Goal: Task Accomplishment & Management: Use online tool/utility

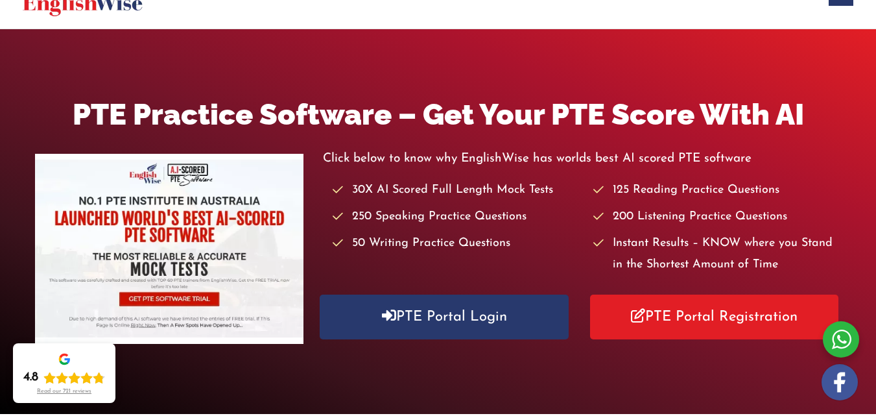
scroll to position [104, 0]
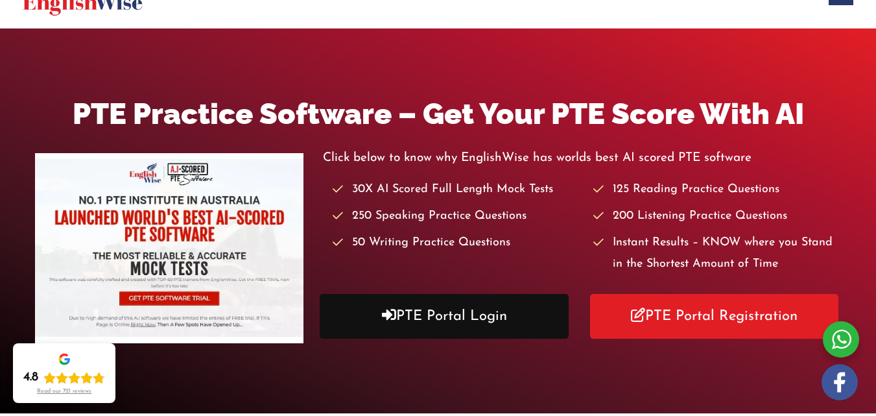
click at [455, 322] on link "PTE Portal Login" at bounding box center [444, 316] width 248 height 45
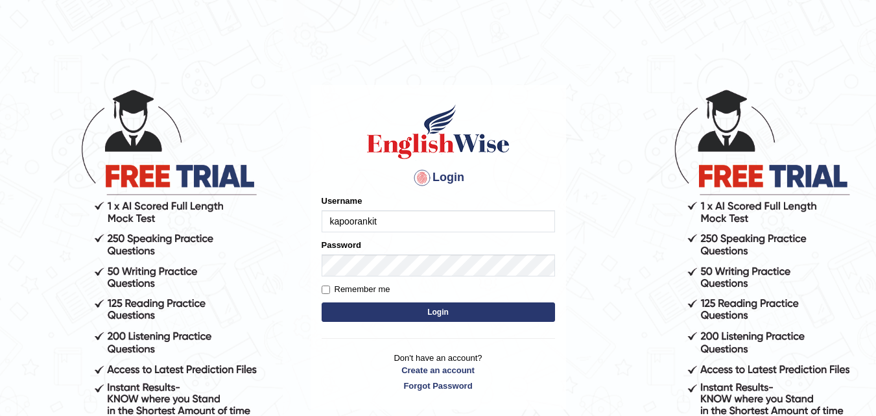
type input "kapoorankit95"
click at [322, 288] on input "Remember me" at bounding box center [326, 289] width 8 height 8
checkbox input "true"
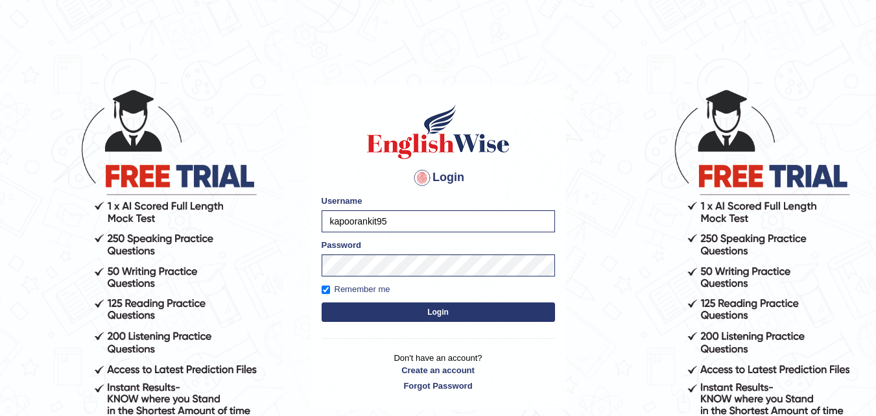
click at [360, 305] on button "Login" at bounding box center [438, 311] width 233 height 19
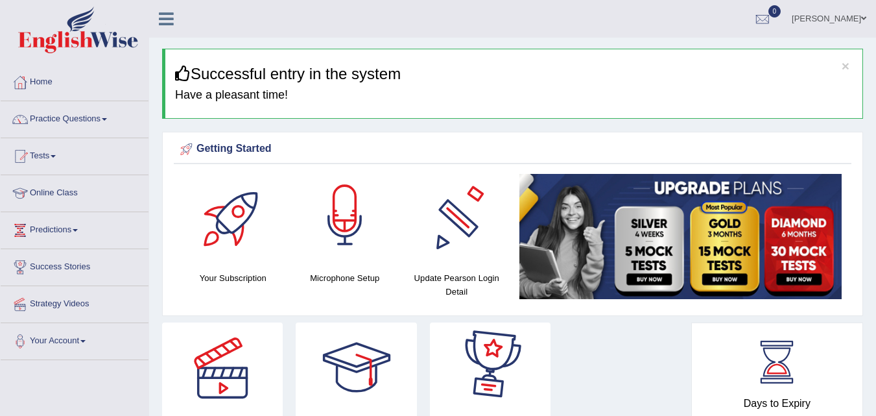
click at [362, 232] on div at bounding box center [344, 219] width 91 height 91
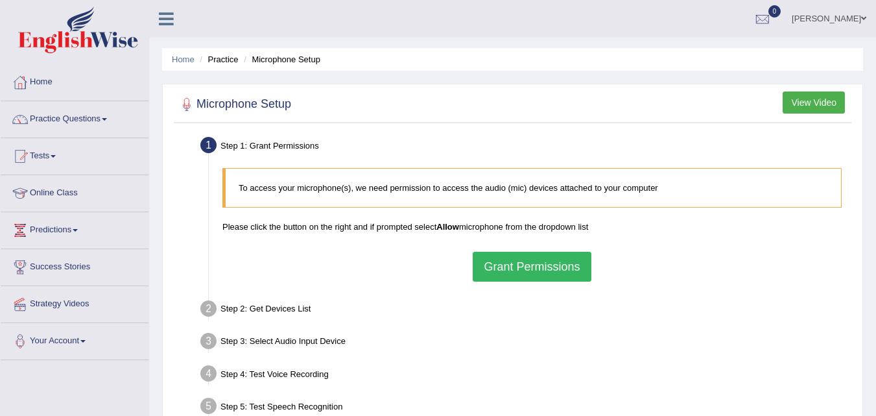
click at [559, 261] on button "Grant Permissions" at bounding box center [532, 267] width 118 height 30
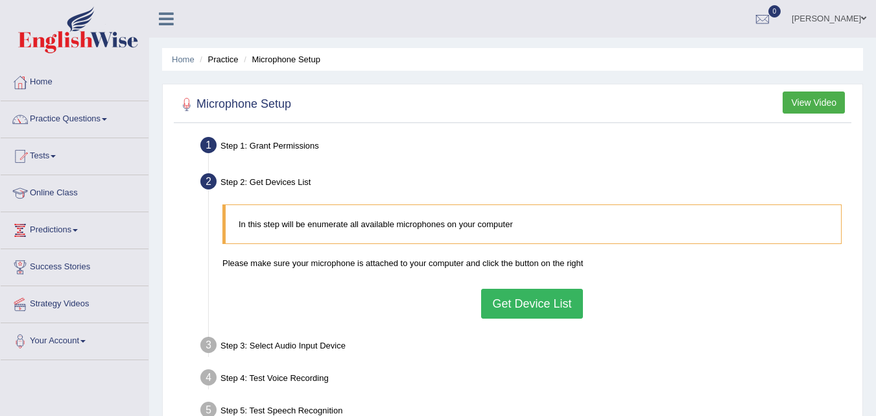
click at [563, 303] on button "Get Device List" at bounding box center [531, 303] width 101 height 30
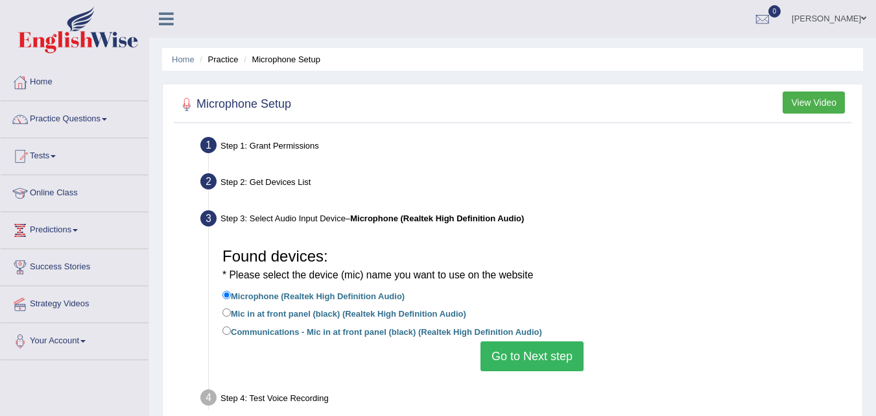
click at [519, 354] on button "Go to Next step" at bounding box center [531, 356] width 103 height 30
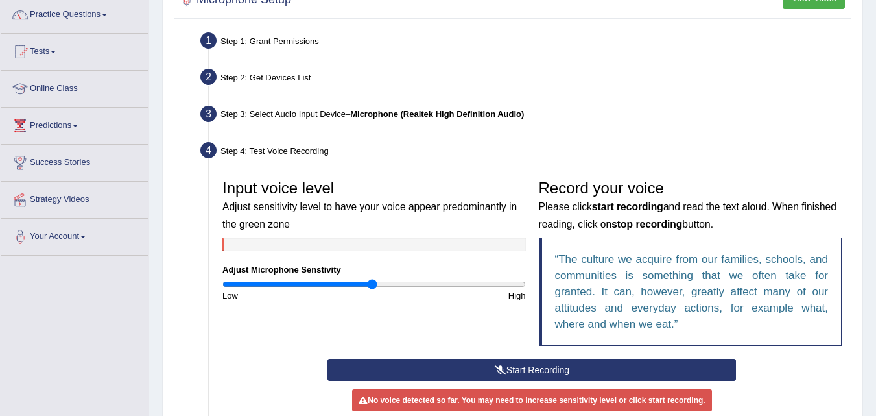
scroll to position [117, 0]
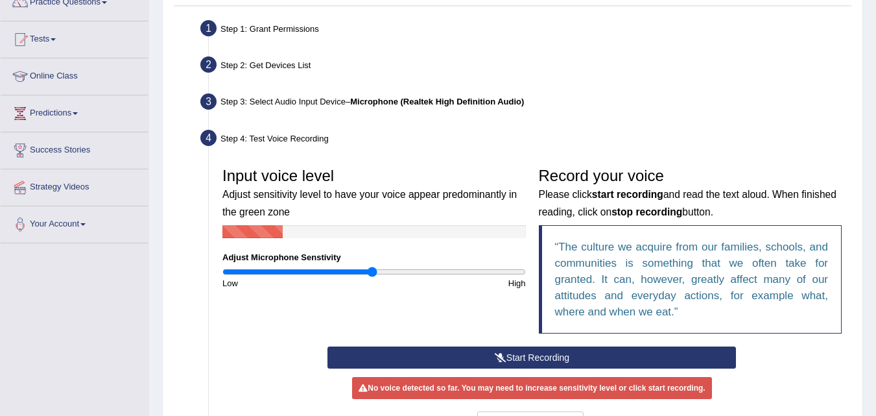
click at [548, 351] on button "Start Recording" at bounding box center [531, 357] width 408 height 22
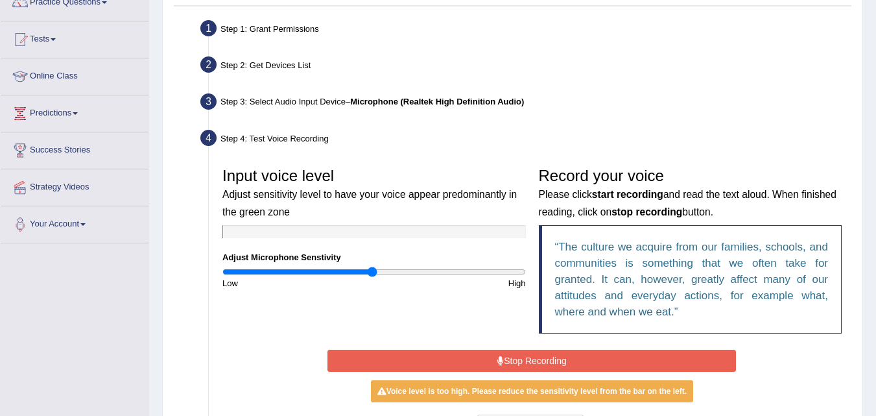
click at [548, 351] on button "Stop Recording" at bounding box center [531, 360] width 408 height 22
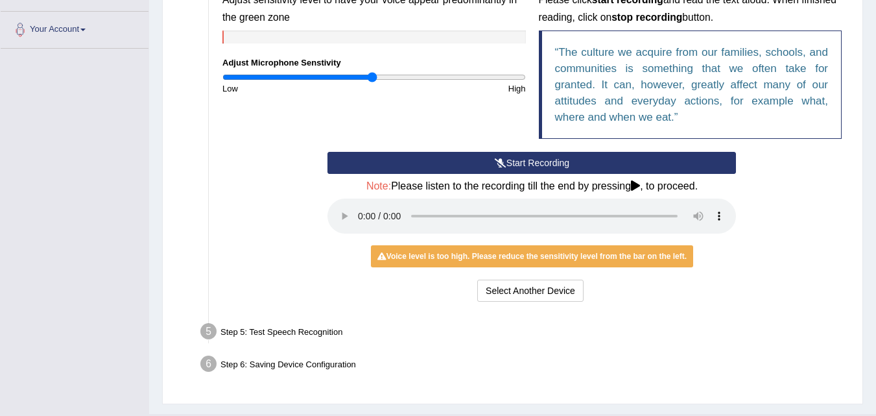
scroll to position [342, 0]
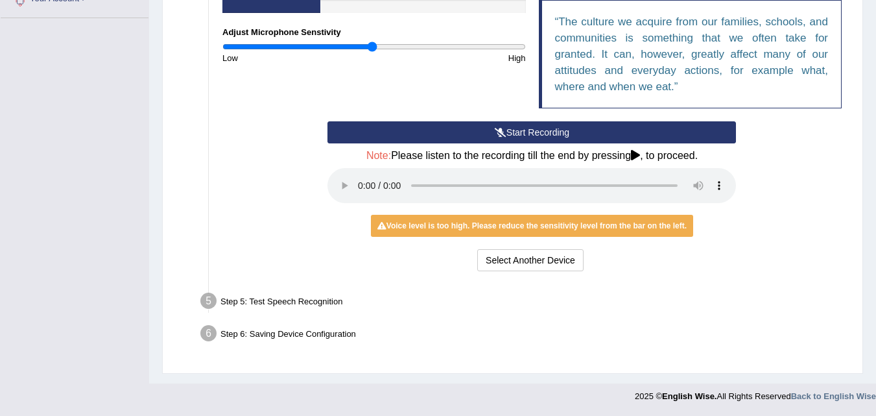
click at [296, 303] on div "Step 5: Test Speech Recognition" at bounding box center [525, 302] width 662 height 29
click at [541, 258] on button "Select Another Device" at bounding box center [530, 260] width 106 height 22
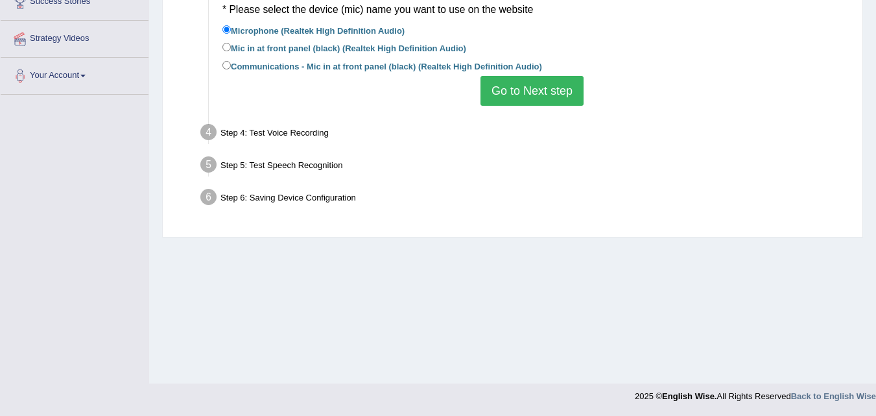
click at [543, 109] on div "Found devices: * Please select the device (mic) name you want to use on the web…" at bounding box center [532, 41] width 632 height 143
click at [545, 93] on button "Go to Next step" at bounding box center [531, 91] width 103 height 30
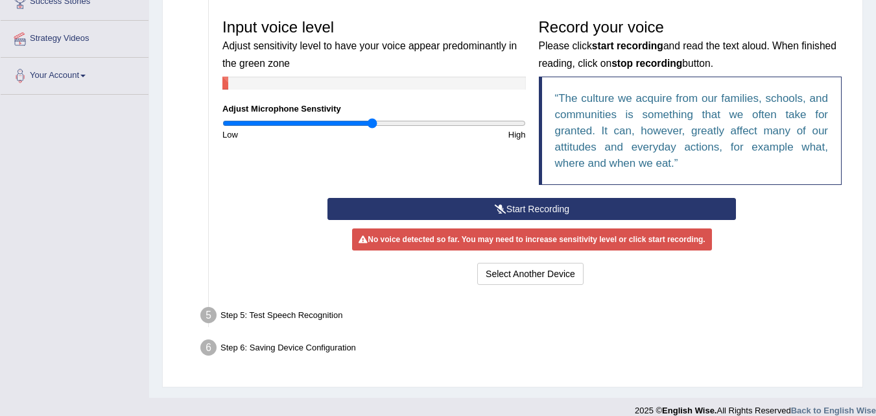
click at [495, 199] on button "Start Recording" at bounding box center [531, 209] width 408 height 22
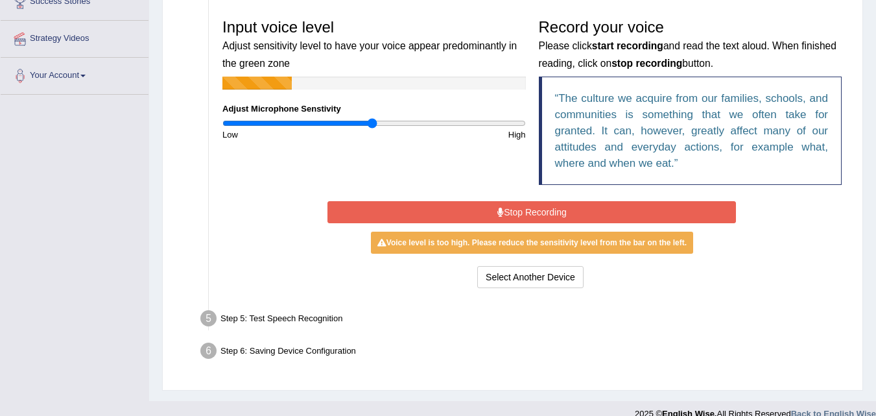
click at [493, 209] on button "Stop Recording" at bounding box center [531, 212] width 408 height 22
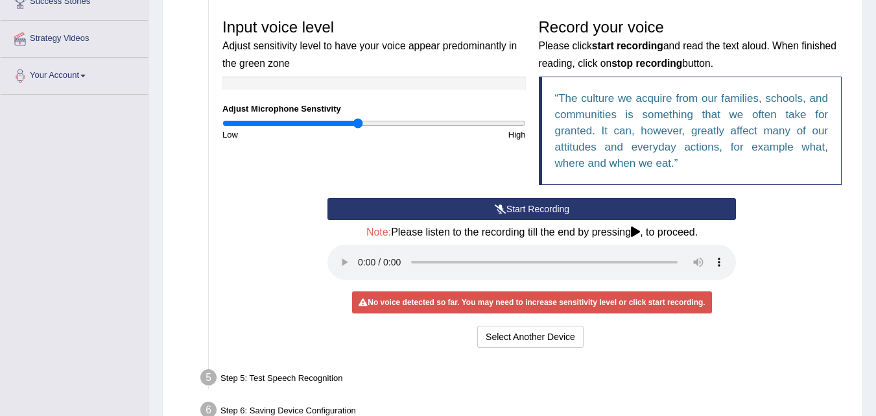
click at [357, 122] on input "range" at bounding box center [373, 123] width 303 height 10
drag, startPoint x: 357, startPoint y: 122, endPoint x: 368, endPoint y: 124, distance: 11.2
click at [368, 124] on input "range" at bounding box center [373, 123] width 303 height 10
click at [382, 124] on input "range" at bounding box center [373, 123] width 303 height 10
click at [755, 263] on div "Start Recording Stop Recording Note: Please listen to the recording till the en…" at bounding box center [532, 274] width 632 height 153
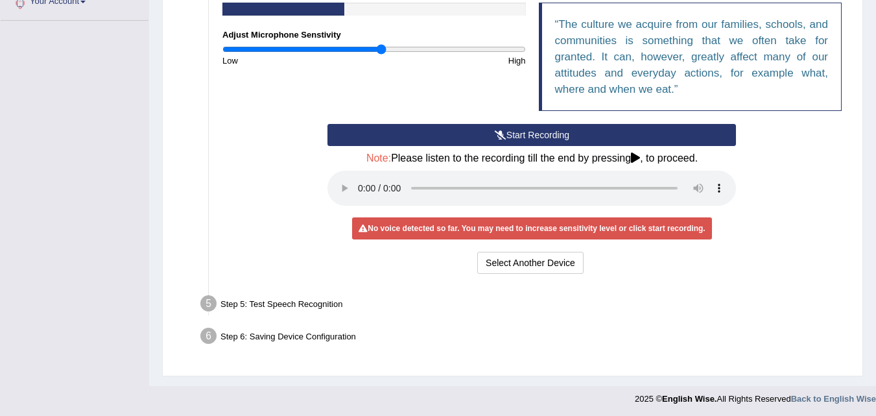
scroll to position [342, 0]
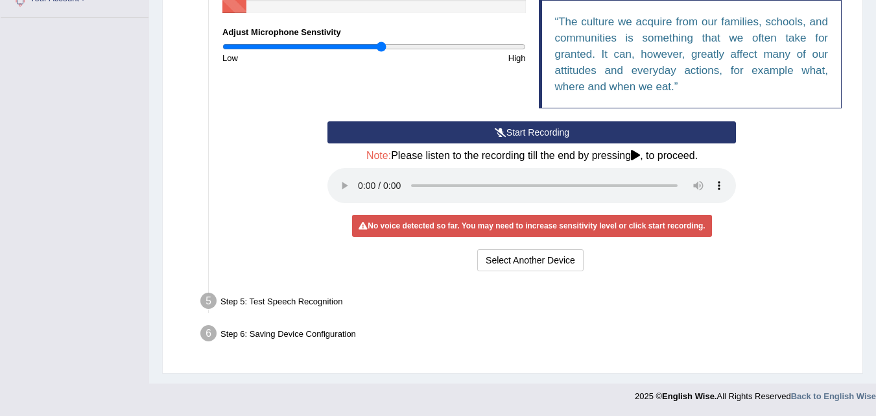
click at [298, 296] on div "Step 5: Test Speech Recognition" at bounding box center [525, 302] width 662 height 29
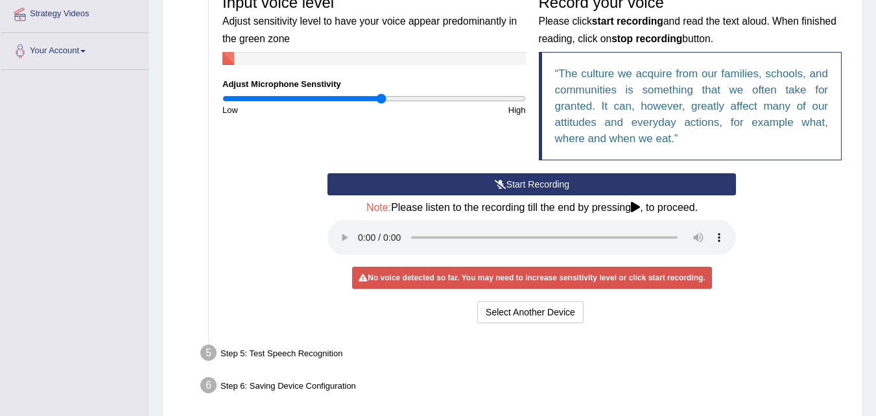
scroll to position [0, 0]
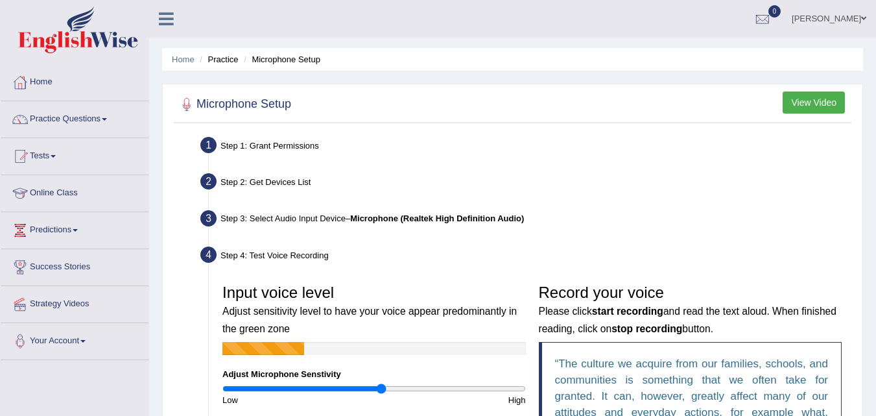
click at [799, 104] on button "View Video" at bounding box center [813, 102] width 62 height 22
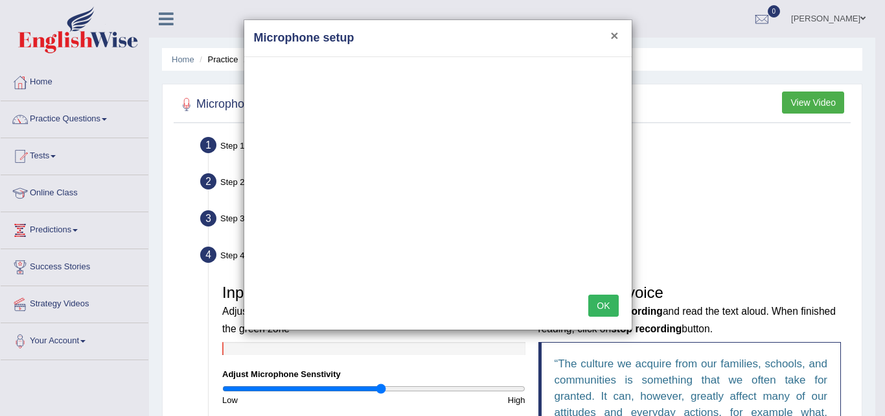
click at [617, 33] on button "×" at bounding box center [615, 36] width 8 height 14
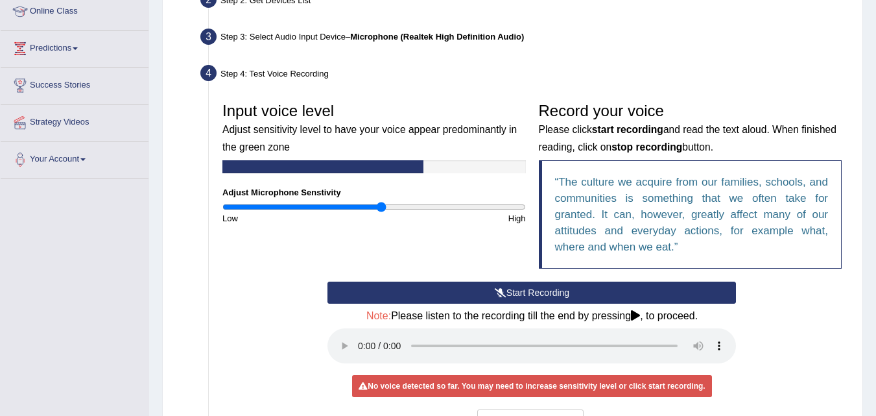
scroll to position [207, 0]
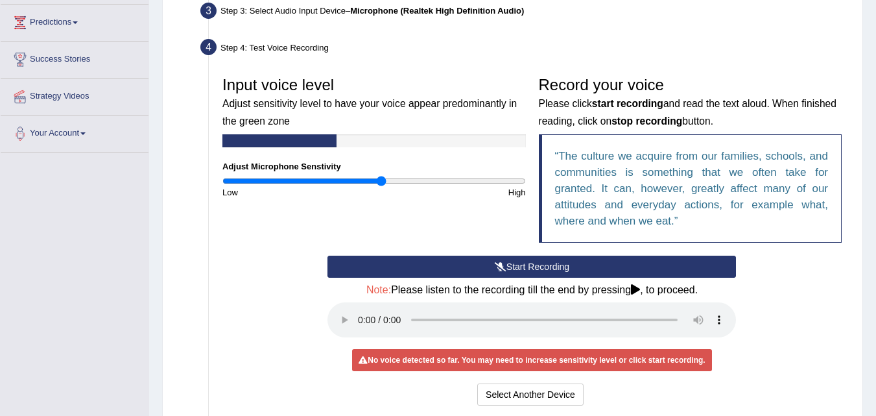
click at [495, 271] on button "Start Recording" at bounding box center [531, 266] width 408 height 22
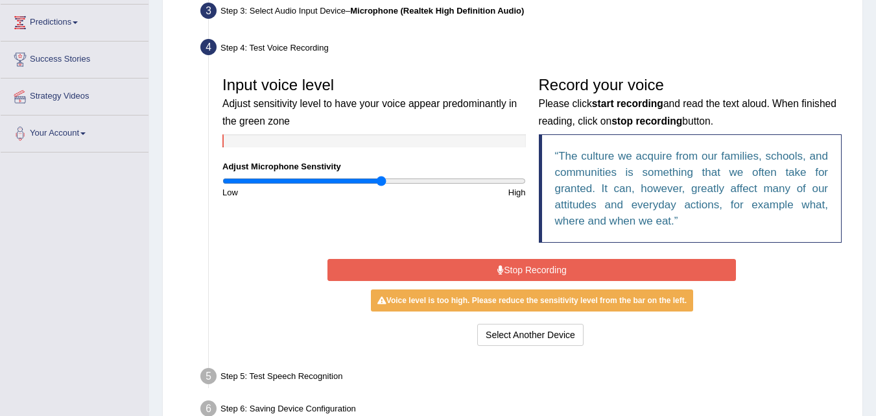
click at [495, 271] on button "Stop Recording" at bounding box center [531, 270] width 408 height 22
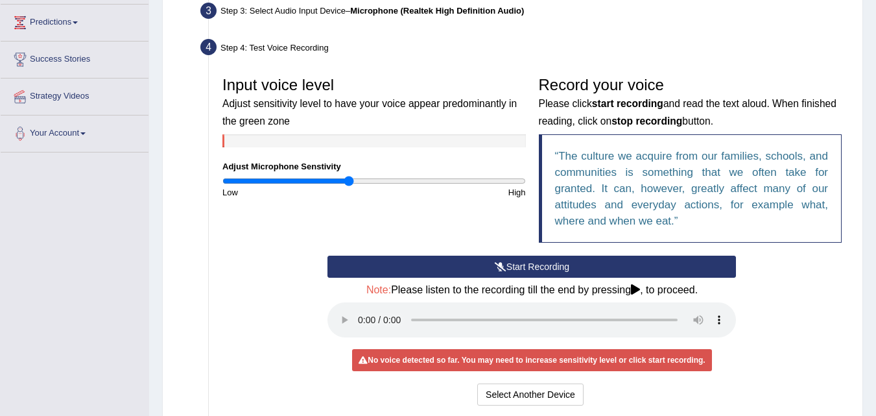
click at [349, 185] on input "range" at bounding box center [373, 181] width 303 height 10
click at [448, 182] on input "range" at bounding box center [373, 181] width 303 height 10
click at [479, 181] on input "range" at bounding box center [373, 181] width 303 height 10
click at [511, 180] on input "range" at bounding box center [373, 181] width 303 height 10
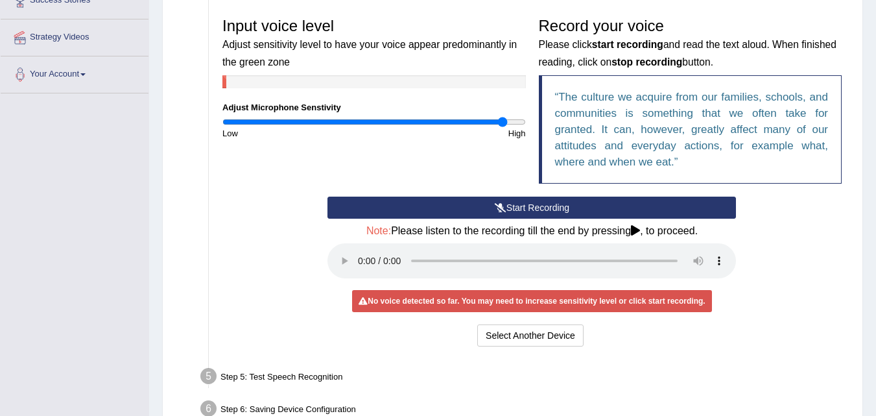
scroll to position [271, 0]
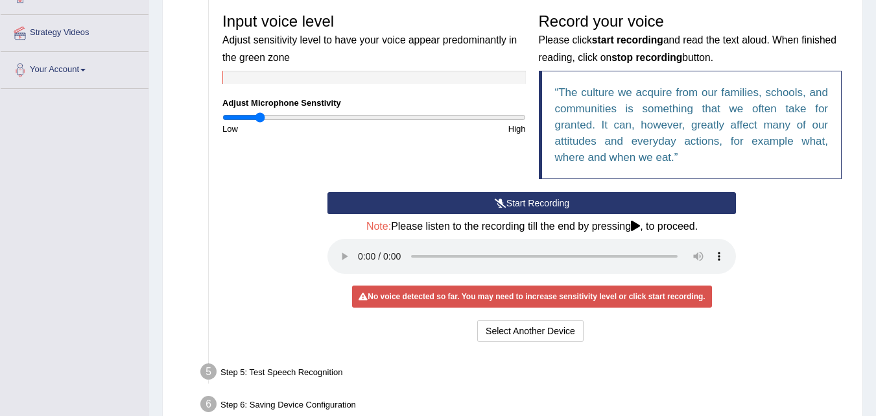
drag, startPoint x: 500, startPoint y: 116, endPoint x: 259, endPoint y: 141, distance: 241.8
click at [259, 123] on input "range" at bounding box center [373, 117] width 303 height 10
click at [447, 194] on button "Start Recording" at bounding box center [531, 203] width 408 height 22
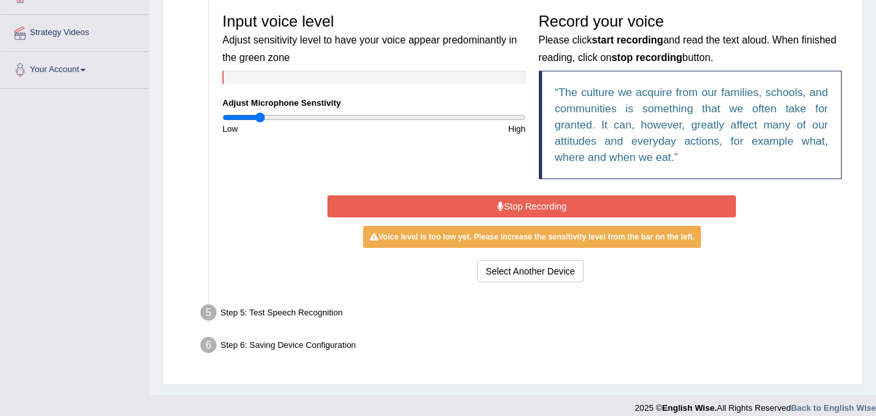
click at [447, 195] on button "Stop Recording" at bounding box center [531, 206] width 408 height 22
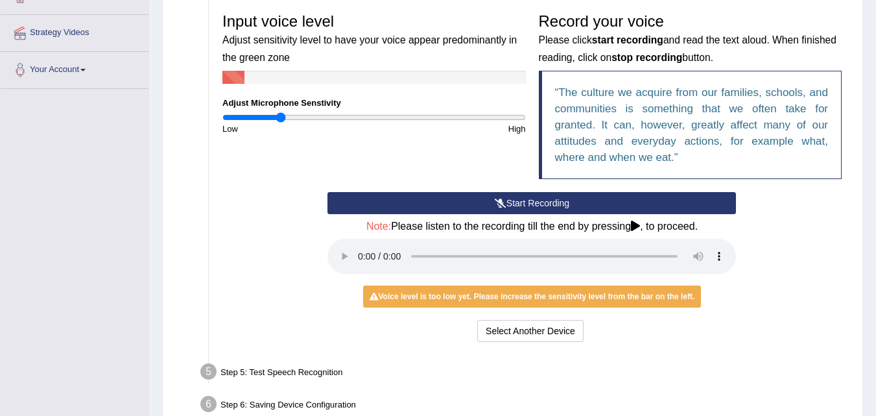
click at [281, 115] on input "range" at bounding box center [373, 117] width 303 height 10
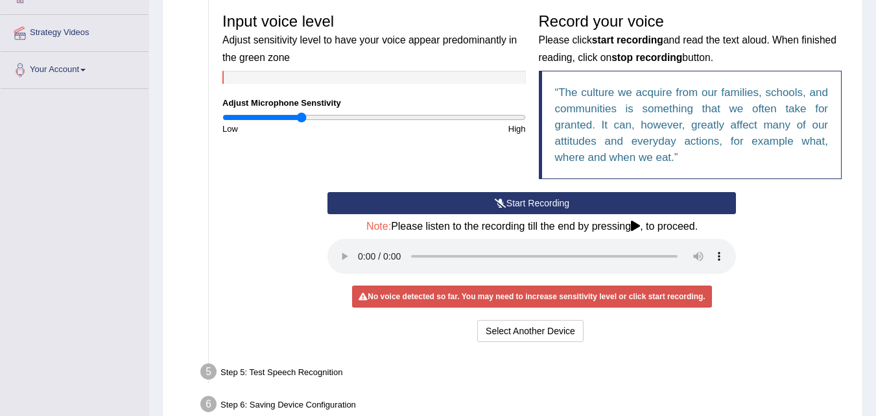
click at [302, 117] on input "range" at bounding box center [373, 117] width 303 height 10
click at [317, 116] on input "range" at bounding box center [373, 117] width 303 height 10
click at [328, 115] on input "range" at bounding box center [373, 117] width 303 height 10
click at [349, 115] on input "range" at bounding box center [373, 117] width 303 height 10
click at [360, 118] on input "range" at bounding box center [373, 117] width 303 height 10
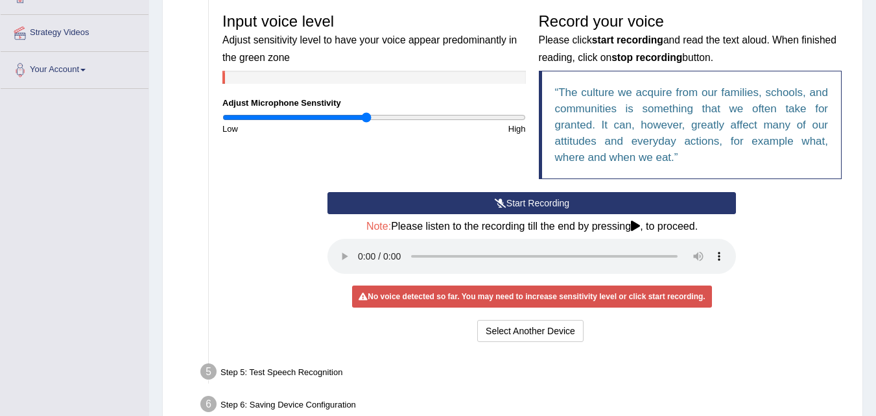
click at [367, 118] on input "range" at bounding box center [373, 117] width 303 height 10
click at [486, 201] on button "Start Recording" at bounding box center [531, 203] width 408 height 22
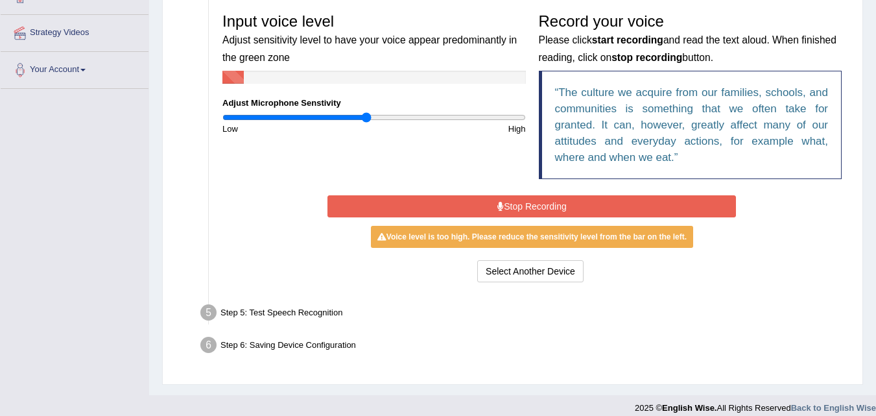
click at [486, 201] on button "Stop Recording" at bounding box center [531, 206] width 408 height 22
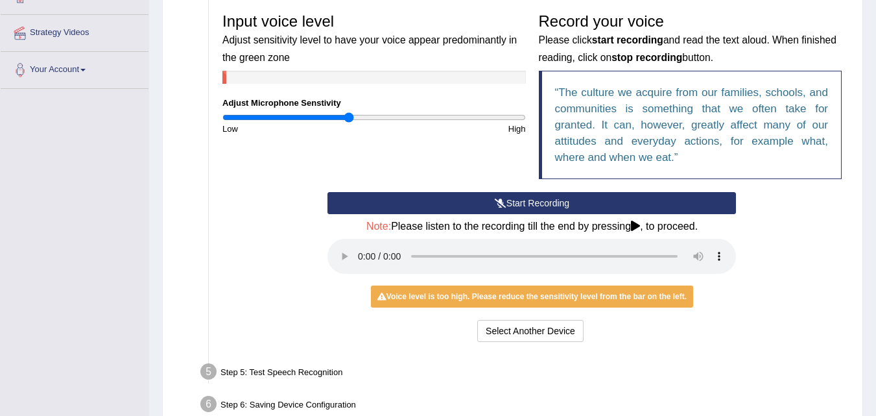
click at [349, 118] on input "range" at bounding box center [373, 117] width 303 height 10
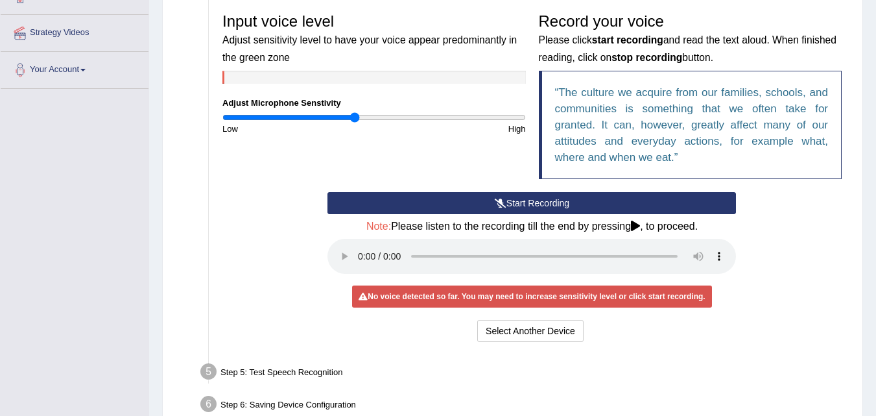
click at [354, 117] on input "range" at bounding box center [373, 117] width 303 height 10
drag, startPoint x: 354, startPoint y: 117, endPoint x: 593, endPoint y: 128, distance: 239.5
click at [526, 123] on input "range" at bounding box center [373, 117] width 303 height 10
drag, startPoint x: 521, startPoint y: 113, endPoint x: 344, endPoint y: 140, distance: 179.7
type input "0.8"
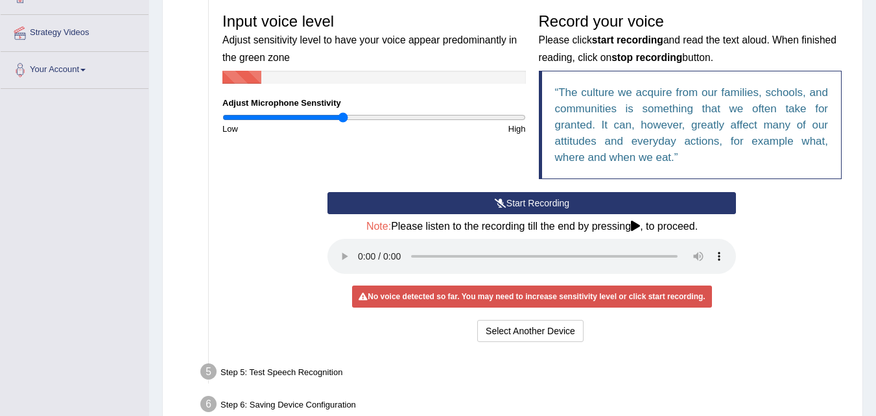
click at [344, 123] on input "range" at bounding box center [373, 117] width 303 height 10
click at [495, 194] on button "Start Recording" at bounding box center [531, 203] width 408 height 22
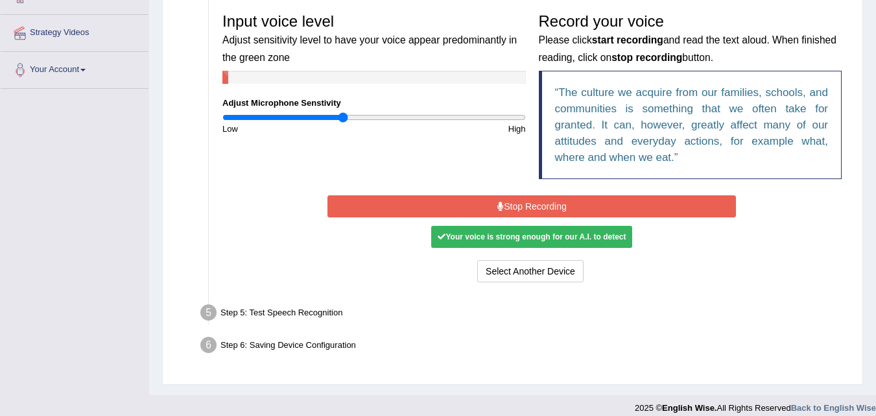
click at [495, 198] on button "Stop Recording" at bounding box center [531, 206] width 408 height 22
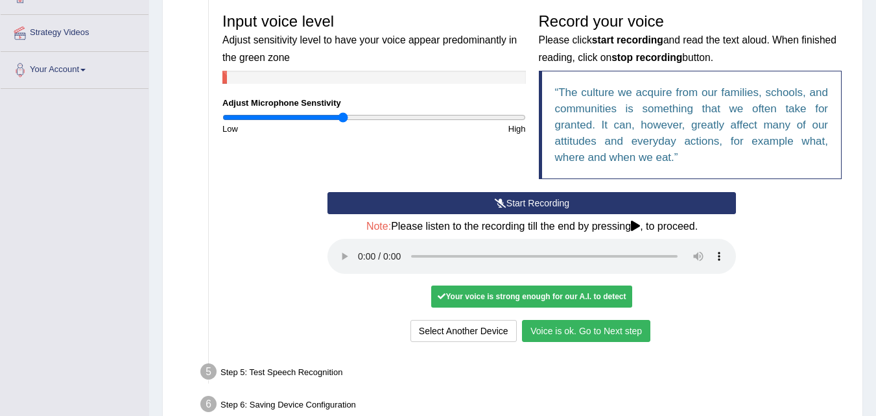
click at [569, 330] on button "Voice is ok. Go to Next step" at bounding box center [586, 331] width 128 height 22
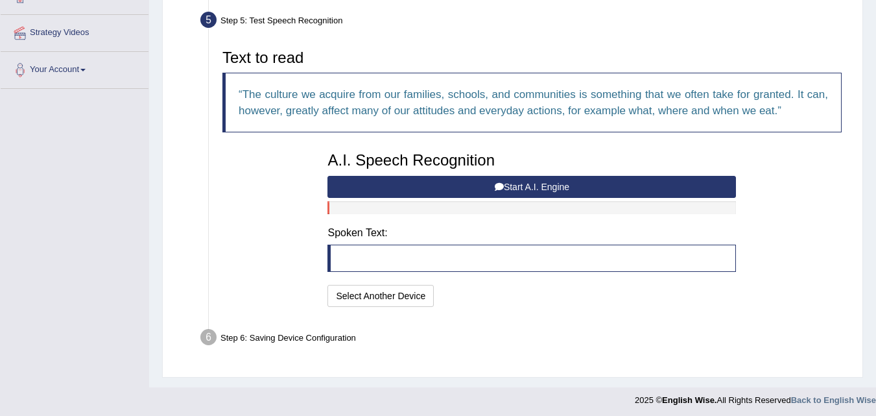
click at [504, 182] on button "Start A.I. Engine" at bounding box center [531, 187] width 408 height 22
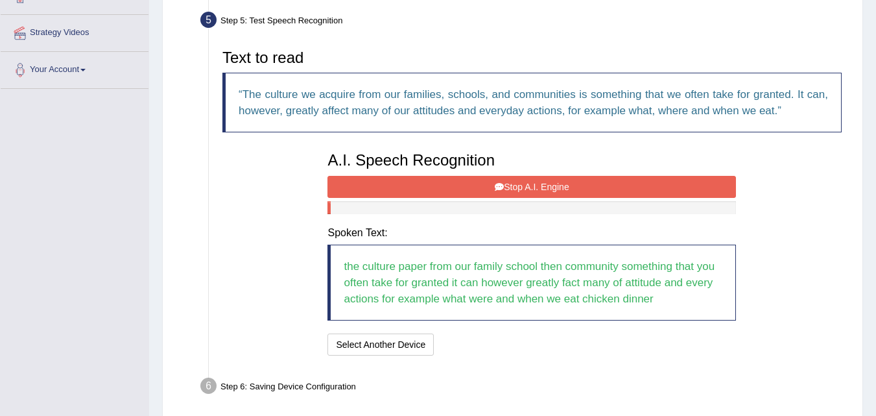
click at [504, 182] on button "Stop A.I. Engine" at bounding box center [531, 187] width 408 height 22
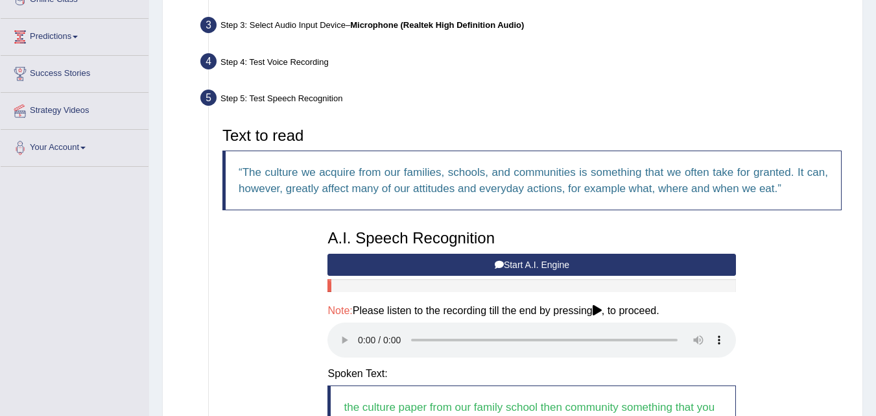
scroll to position [197, 0]
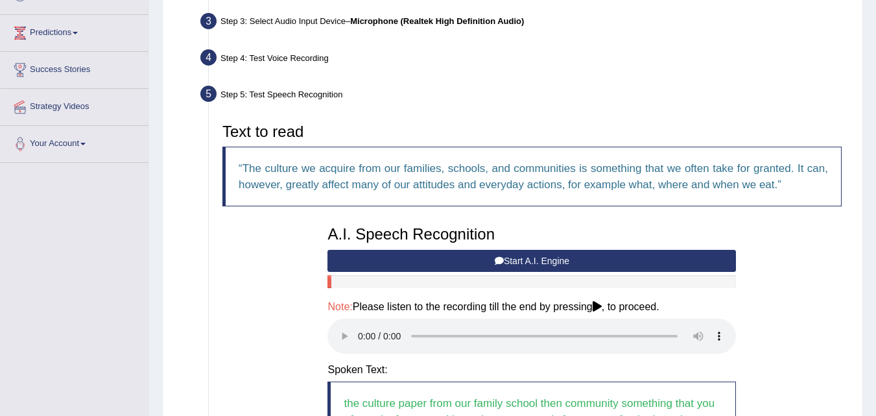
click at [743, 249] on div "Text to read The culture we acquire from our families, schools, and communities…" at bounding box center [532, 306] width 632 height 379
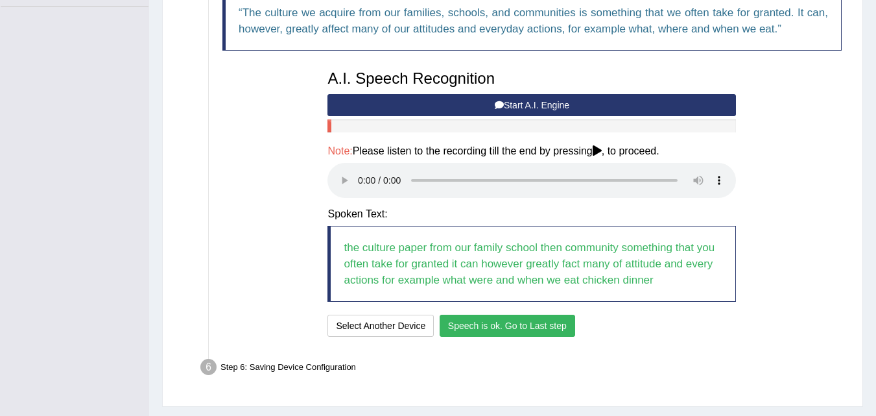
scroll to position [386, 0]
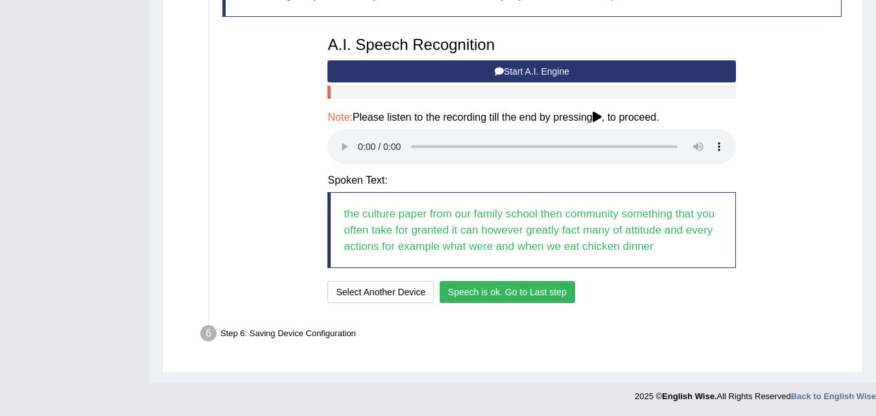
click at [511, 290] on button "Speech is ok. Go to Last step" at bounding box center [507, 292] width 135 height 22
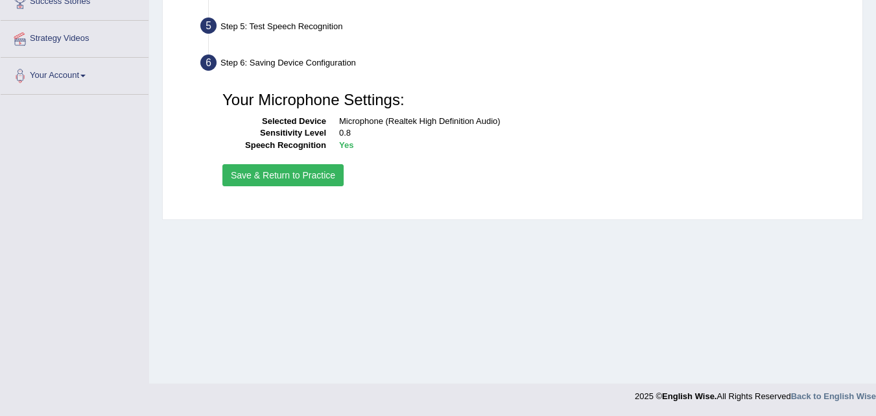
click at [323, 183] on button "Save & Return to Practice" at bounding box center [282, 175] width 121 height 22
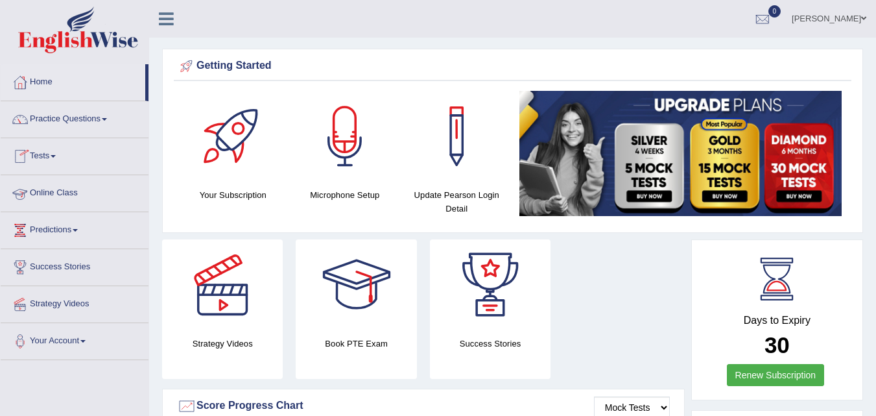
click at [52, 189] on link "Online Class" at bounding box center [75, 191] width 148 height 32
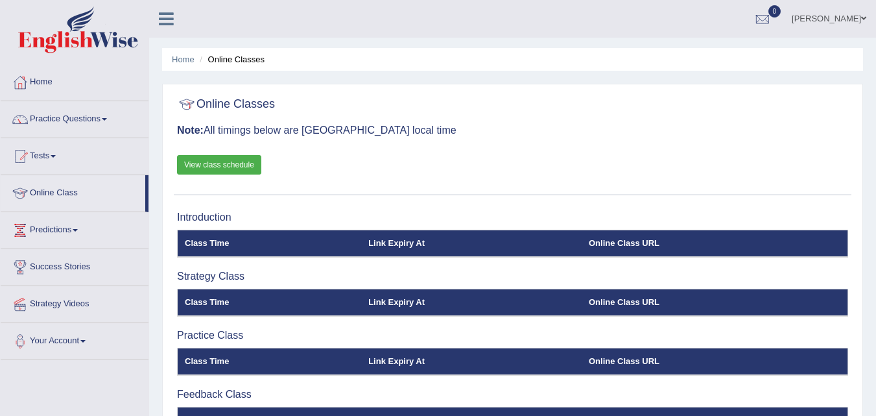
click at [251, 166] on link "View class schedule" at bounding box center [219, 164] width 84 height 19
click at [159, 19] on icon at bounding box center [166, 18] width 15 height 17
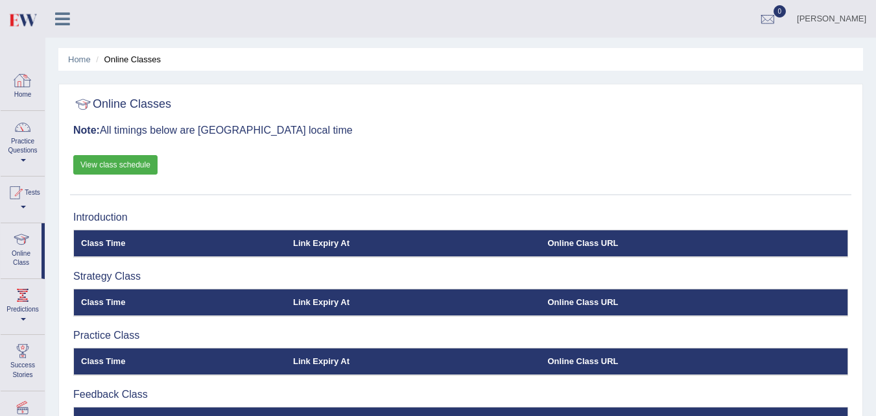
click at [23, 95] on link "Home" at bounding box center [23, 85] width 44 height 42
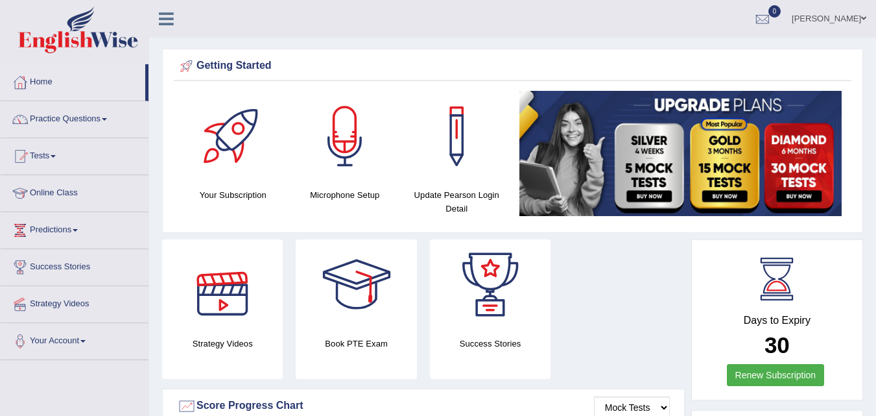
click at [218, 306] on div at bounding box center [222, 284] width 91 height 91
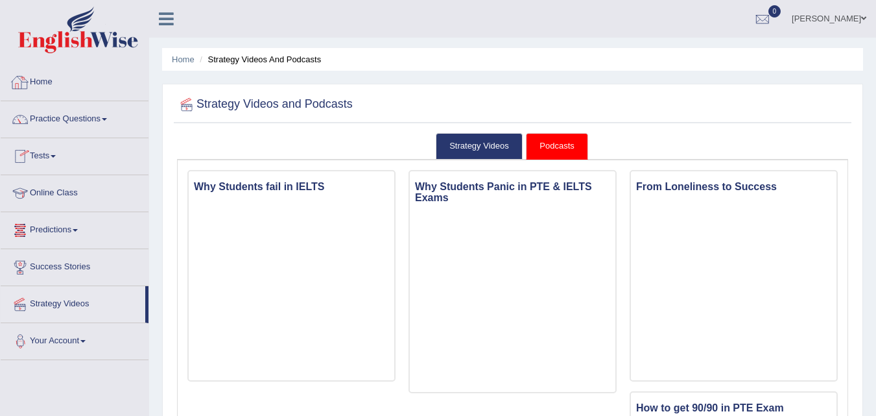
click at [58, 82] on link "Home" at bounding box center [75, 80] width 148 height 32
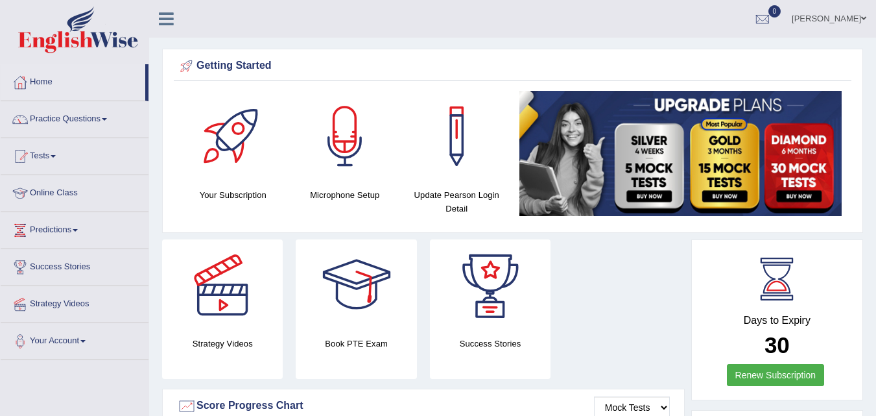
click at [495, 286] on div at bounding box center [490, 284] width 91 height 91
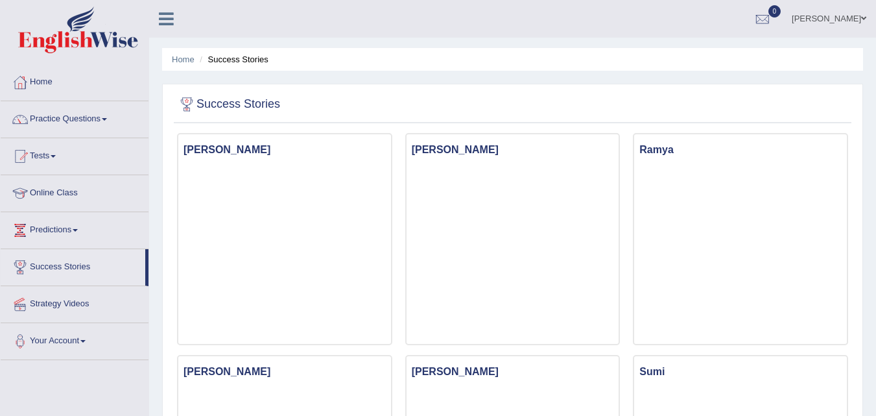
click at [826, 9] on link "[PERSON_NAME]" at bounding box center [829, 17] width 94 height 34
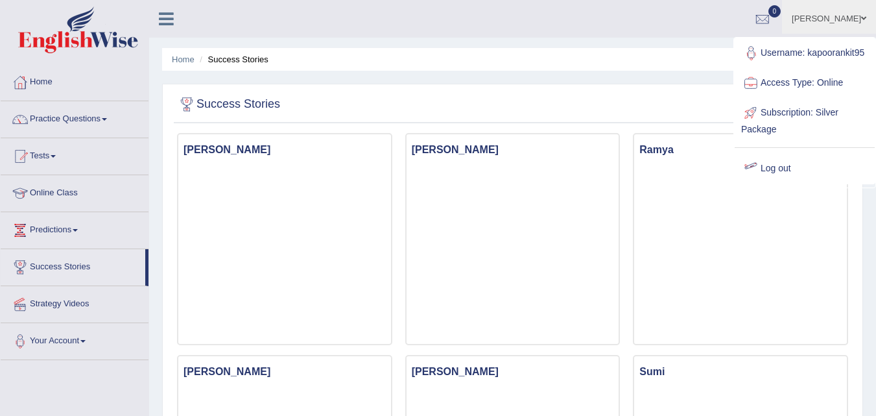
click at [792, 173] on link "Log out" at bounding box center [804, 169] width 140 height 30
